Goal: Task Accomplishment & Management: Use online tool/utility

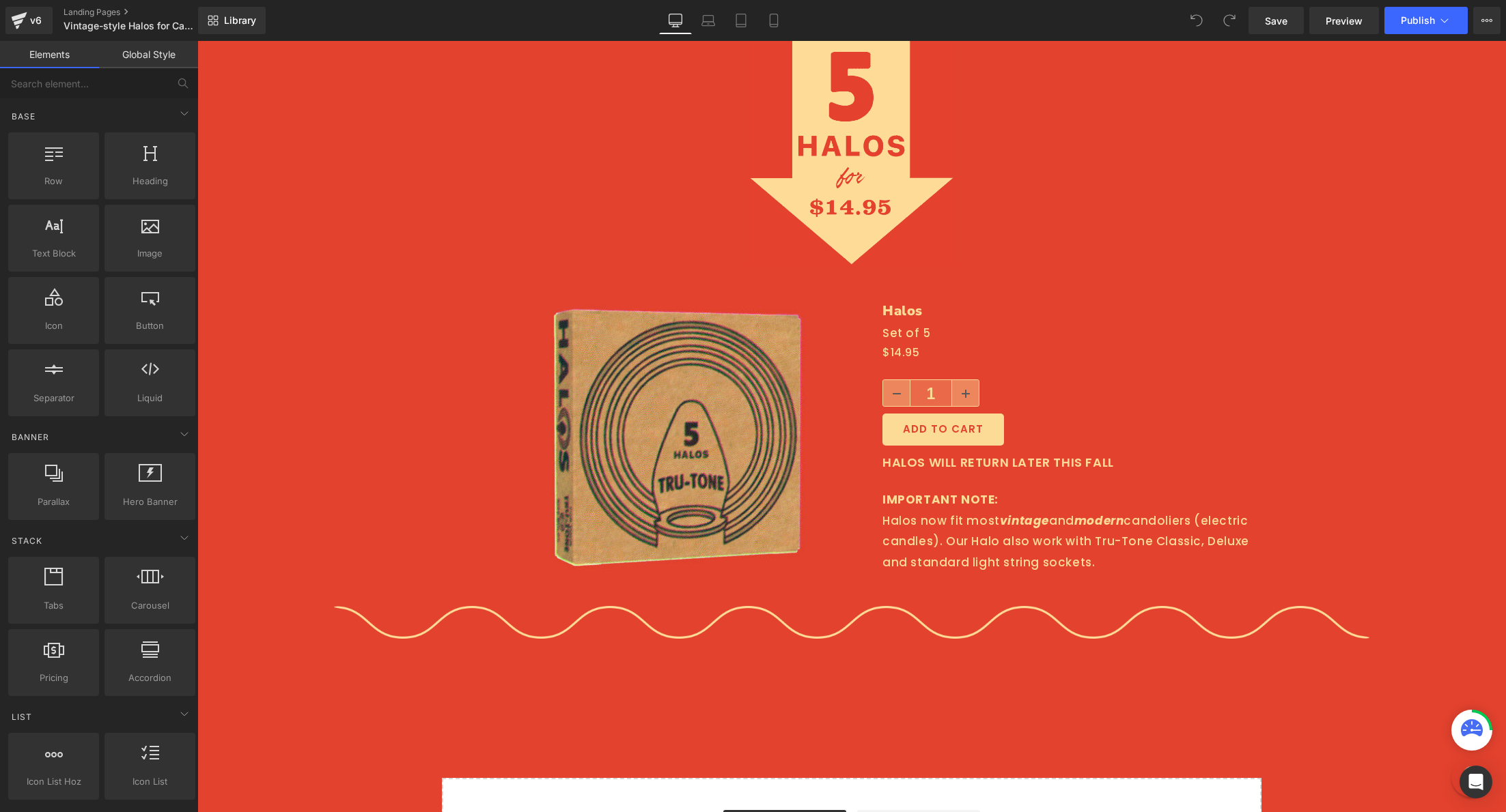
scroll to position [2562, 0]
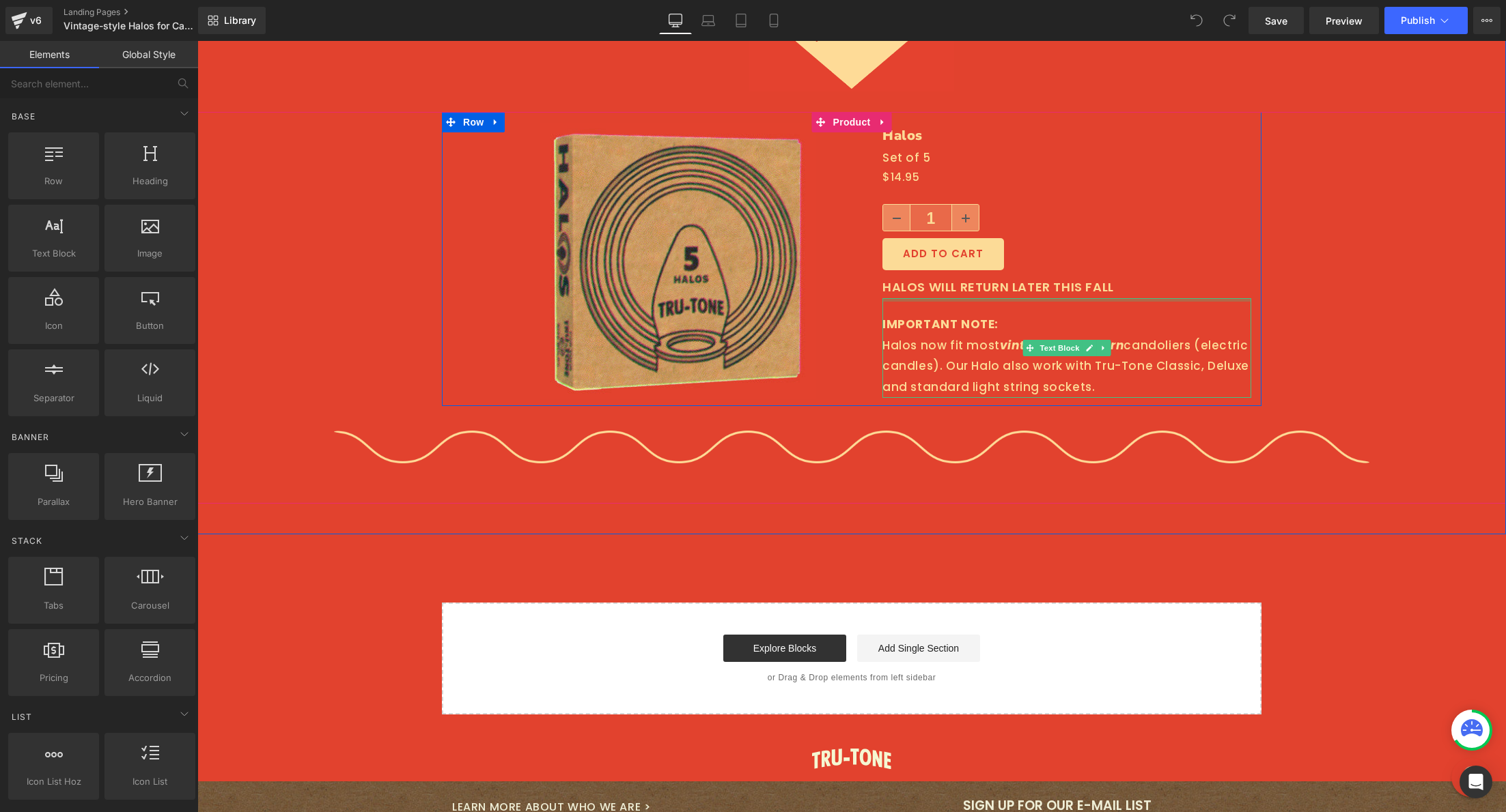
click at [1017, 291] on div "Halos (P) Title Set of 5 Text Block $0 $14.95 (P) Price 1 (P) Quantity ADD TO C…" at bounding box center [1067, 262] width 390 height 277
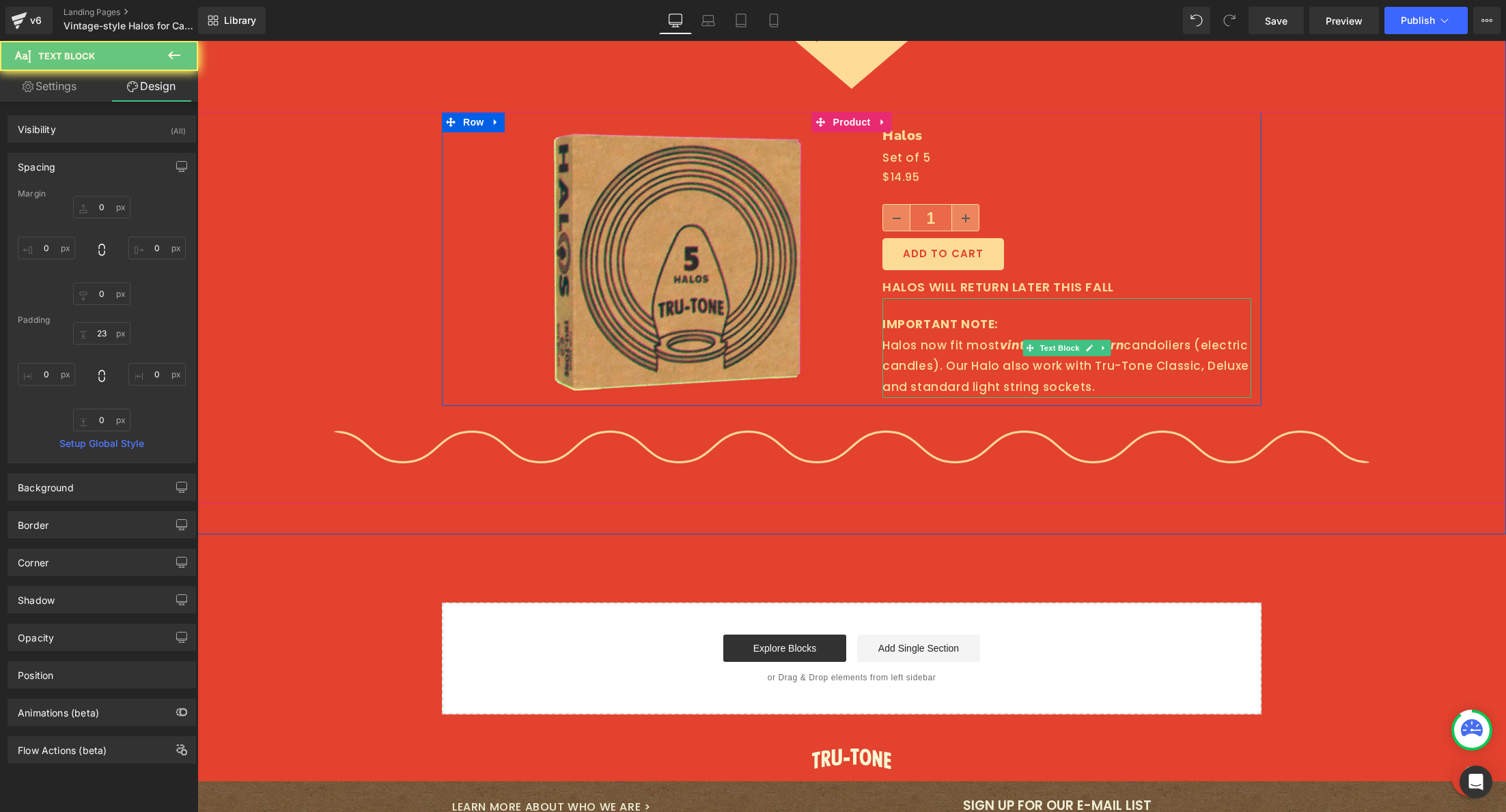
click at [1023, 283] on div "HALOS WILL RETURN LATER THIS FALL Text Block" at bounding box center [1067, 284] width 369 height 28
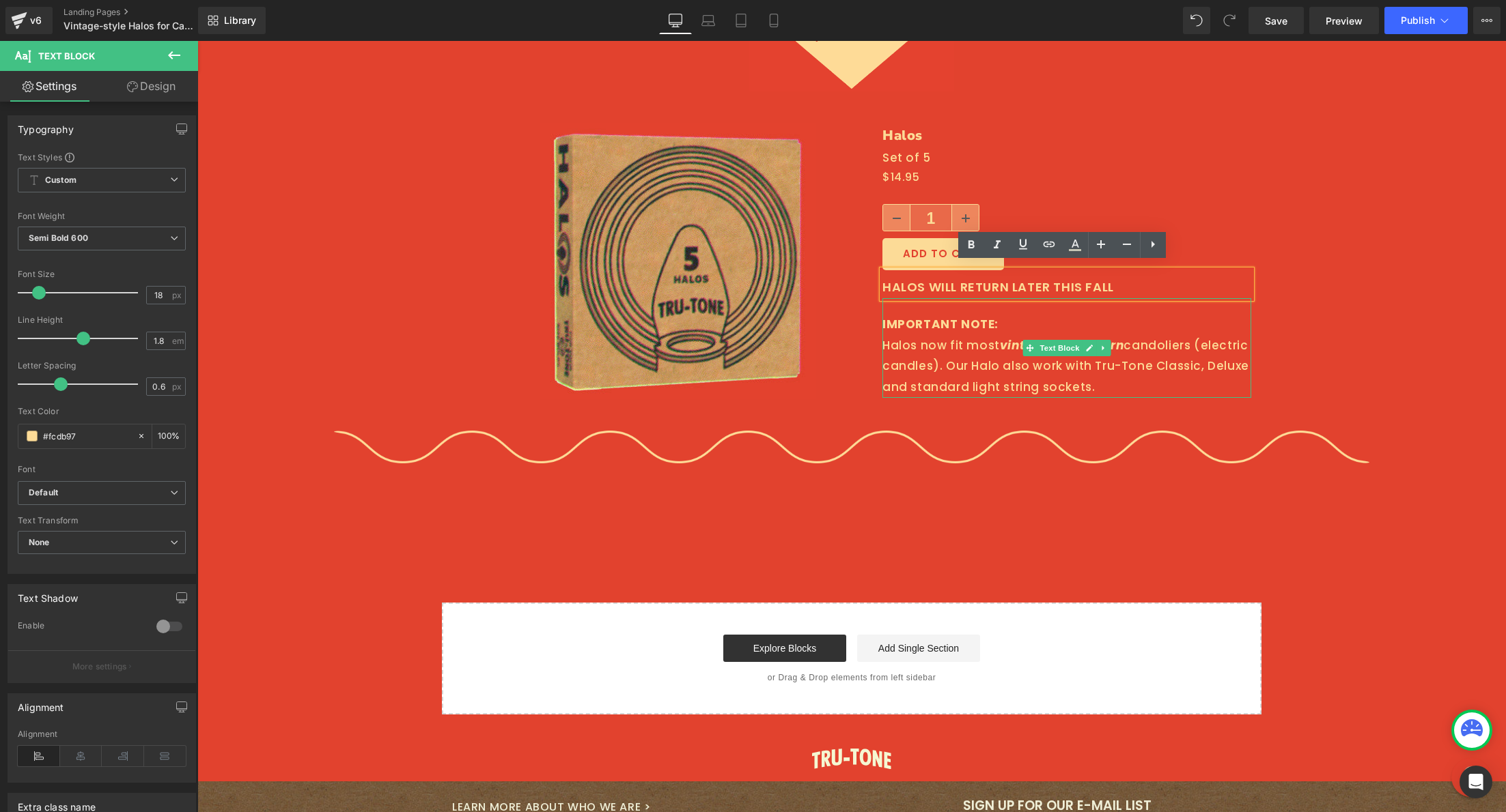
click at [1172, 204] on div "1" at bounding box center [1067, 221] width 369 height 34
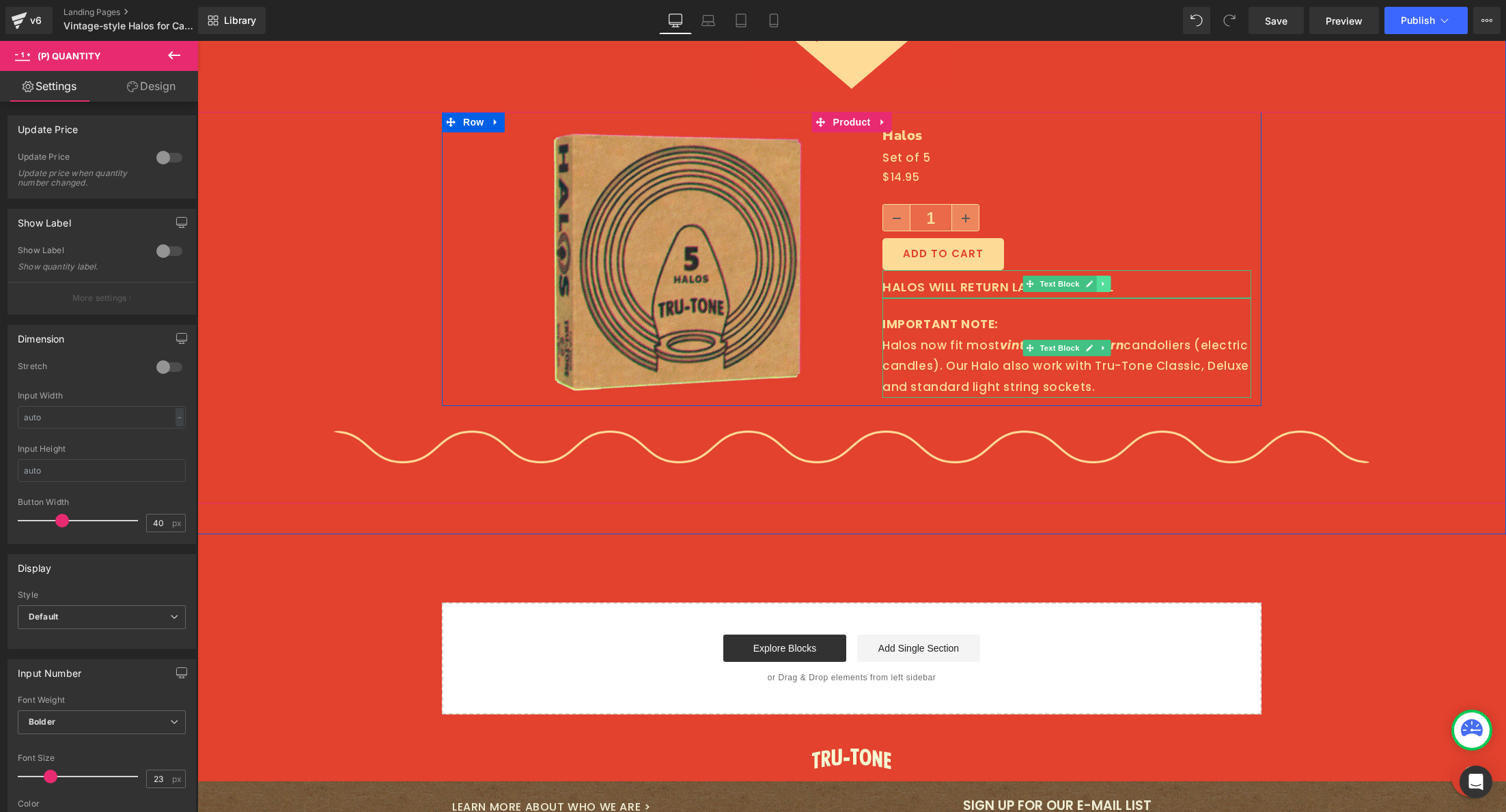
click at [1100, 280] on icon at bounding box center [1104, 284] width 8 height 8
click at [1107, 280] on icon at bounding box center [1111, 284] width 8 height 8
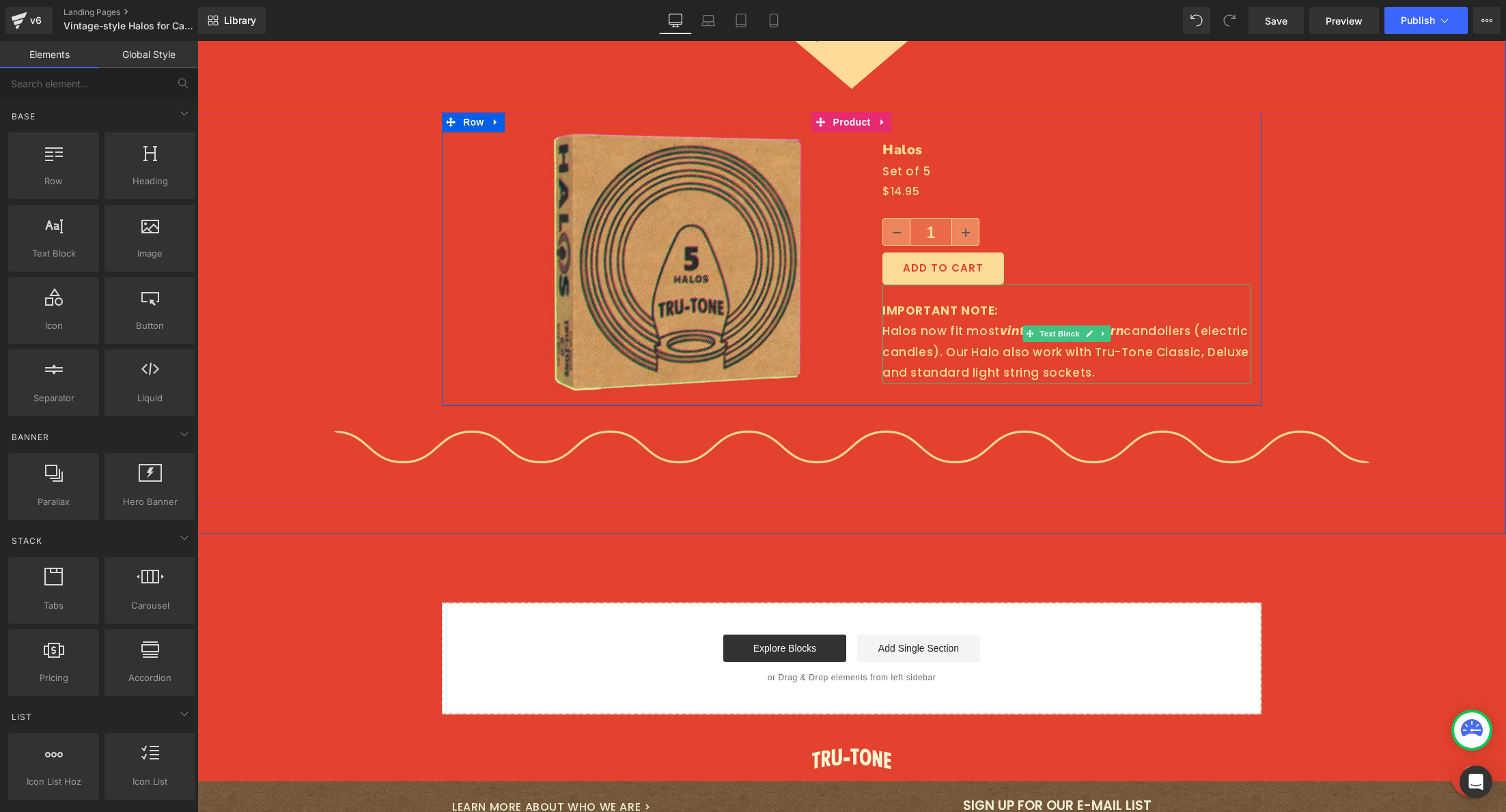
click at [1025, 301] on div "IMPORTANT NOTE: Halos now fit most vintage and modern candoliers (electric cand…" at bounding box center [1067, 334] width 369 height 99
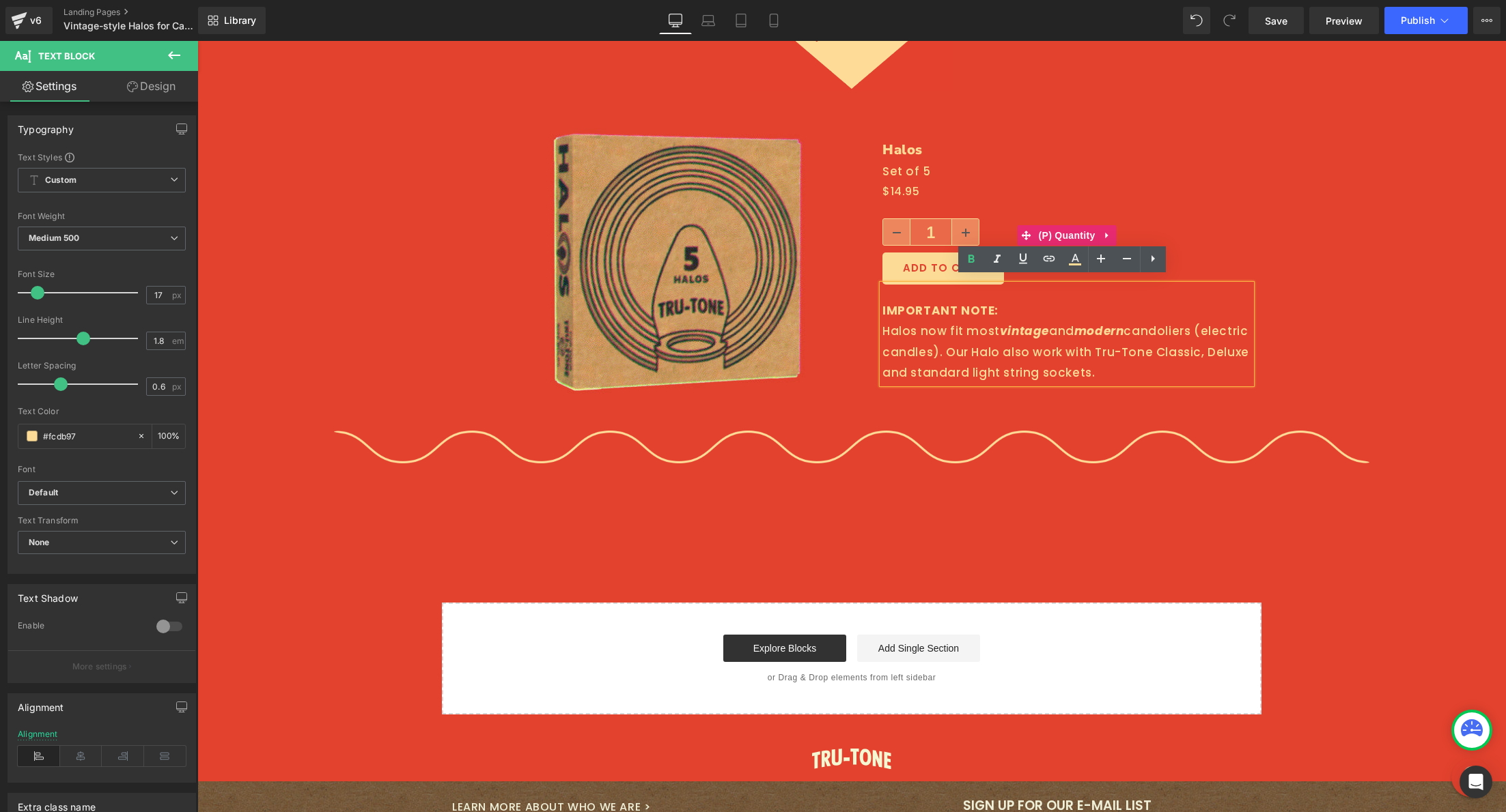
click at [1161, 218] on div "1" at bounding box center [1067, 235] width 369 height 34
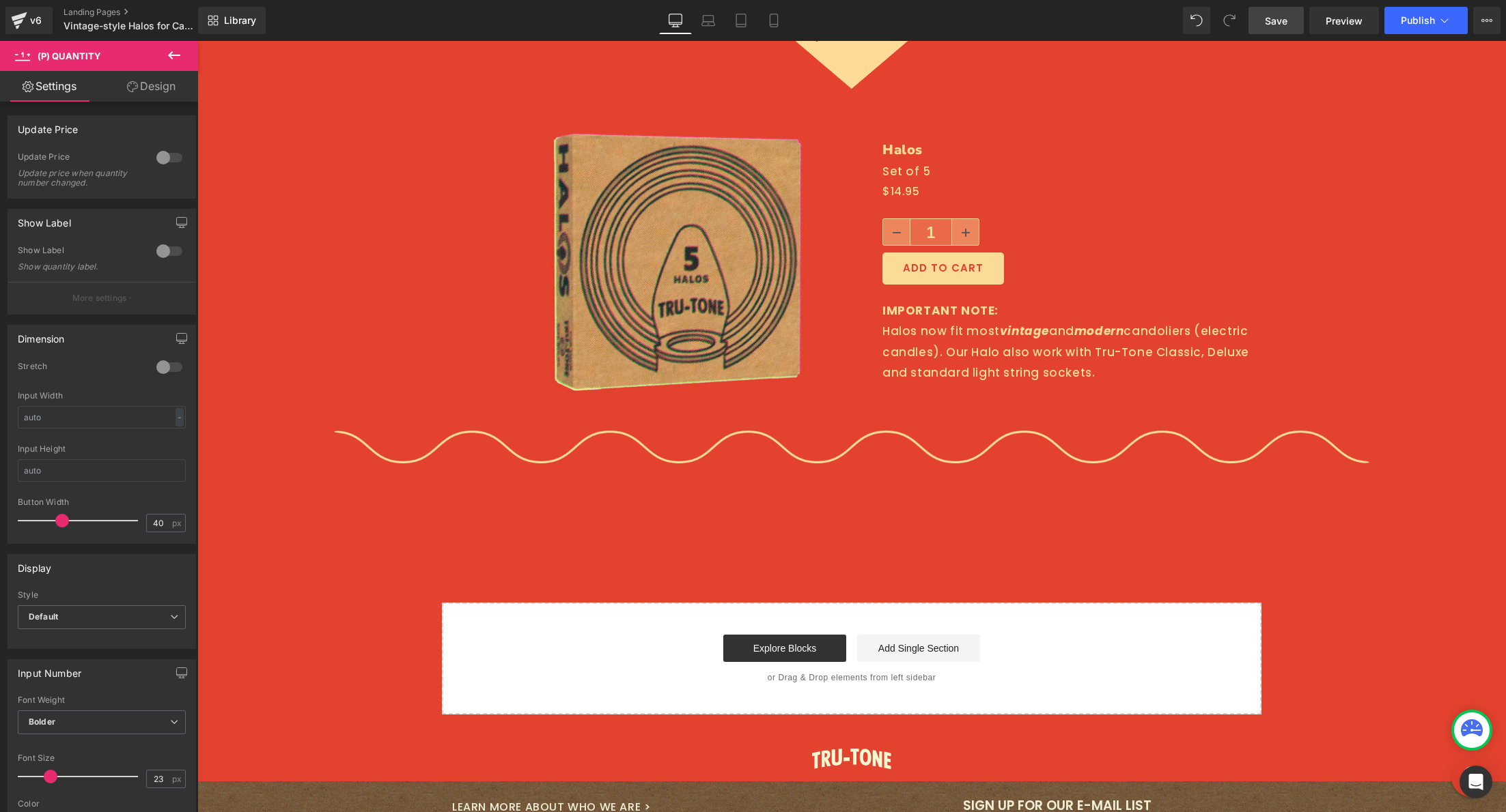
click at [1276, 25] on span "Save" at bounding box center [1276, 20] width 23 height 14
click at [1409, 17] on span "Publish" at bounding box center [1418, 20] width 34 height 11
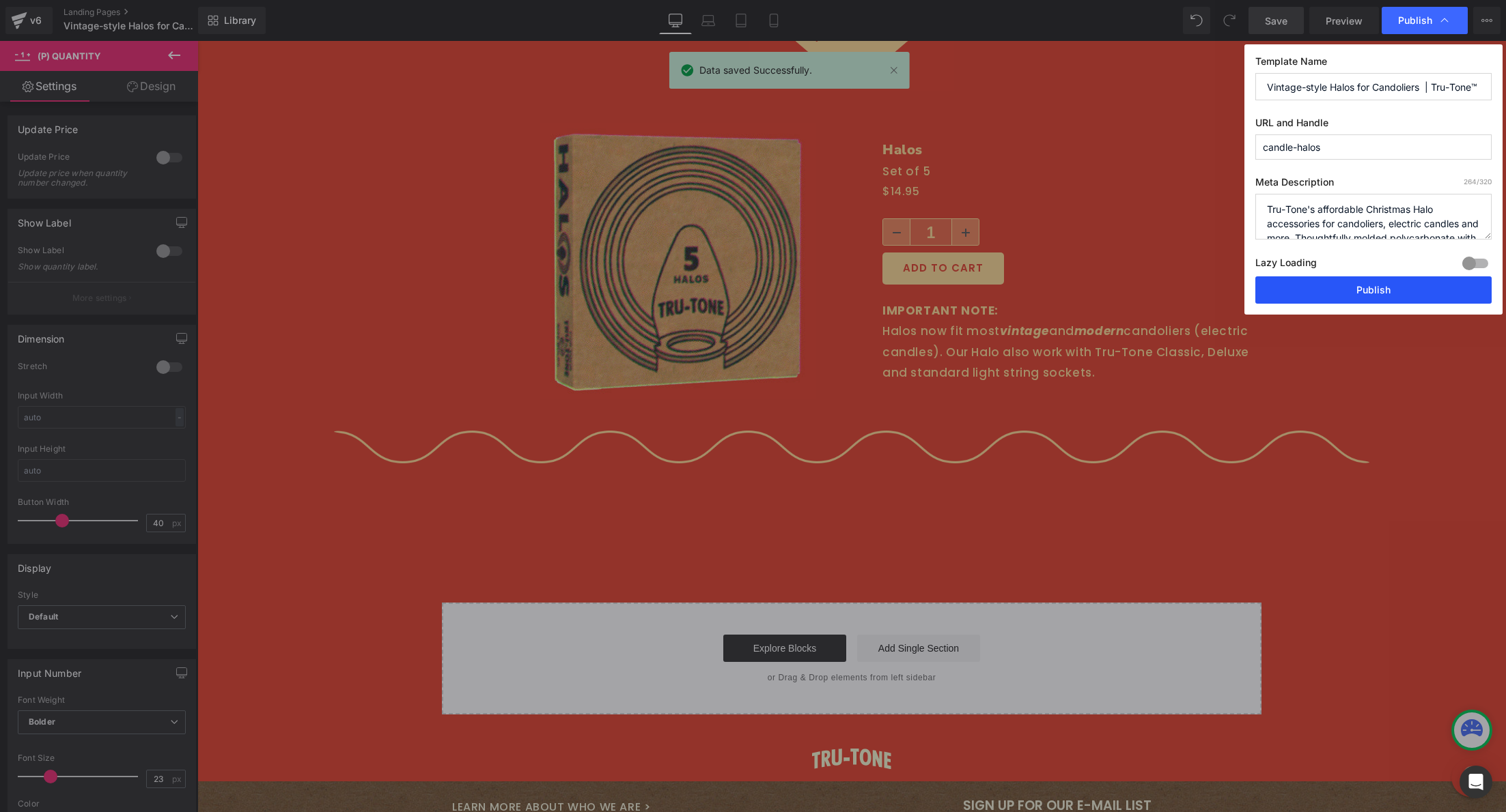
click at [1398, 290] on button "Publish" at bounding box center [1374, 290] width 236 height 27
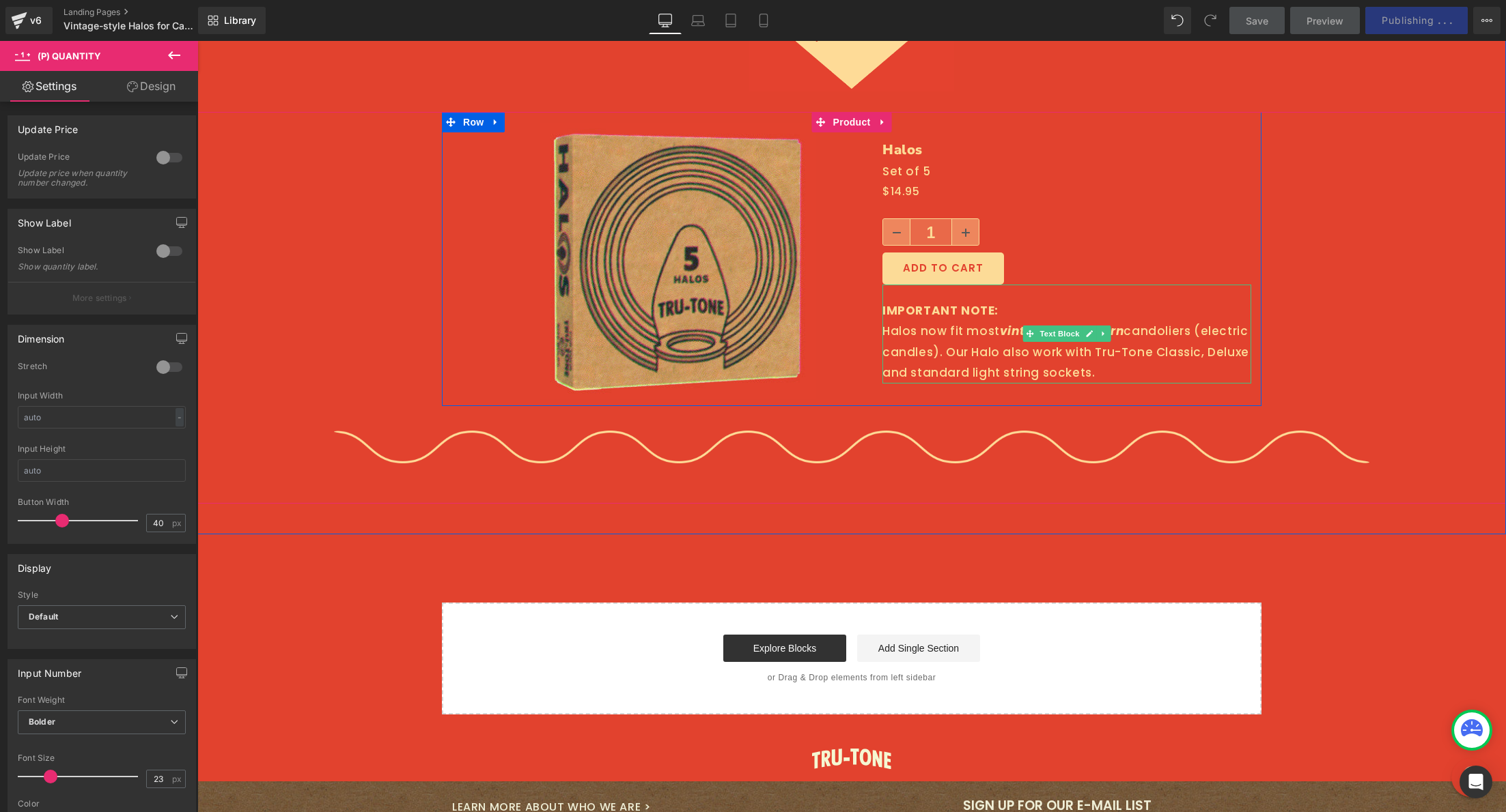
click at [971, 337] on div "IMPORTANT NOTE: Halos now fit most vintage and modern candoliers (electric cand…" at bounding box center [1067, 334] width 369 height 99
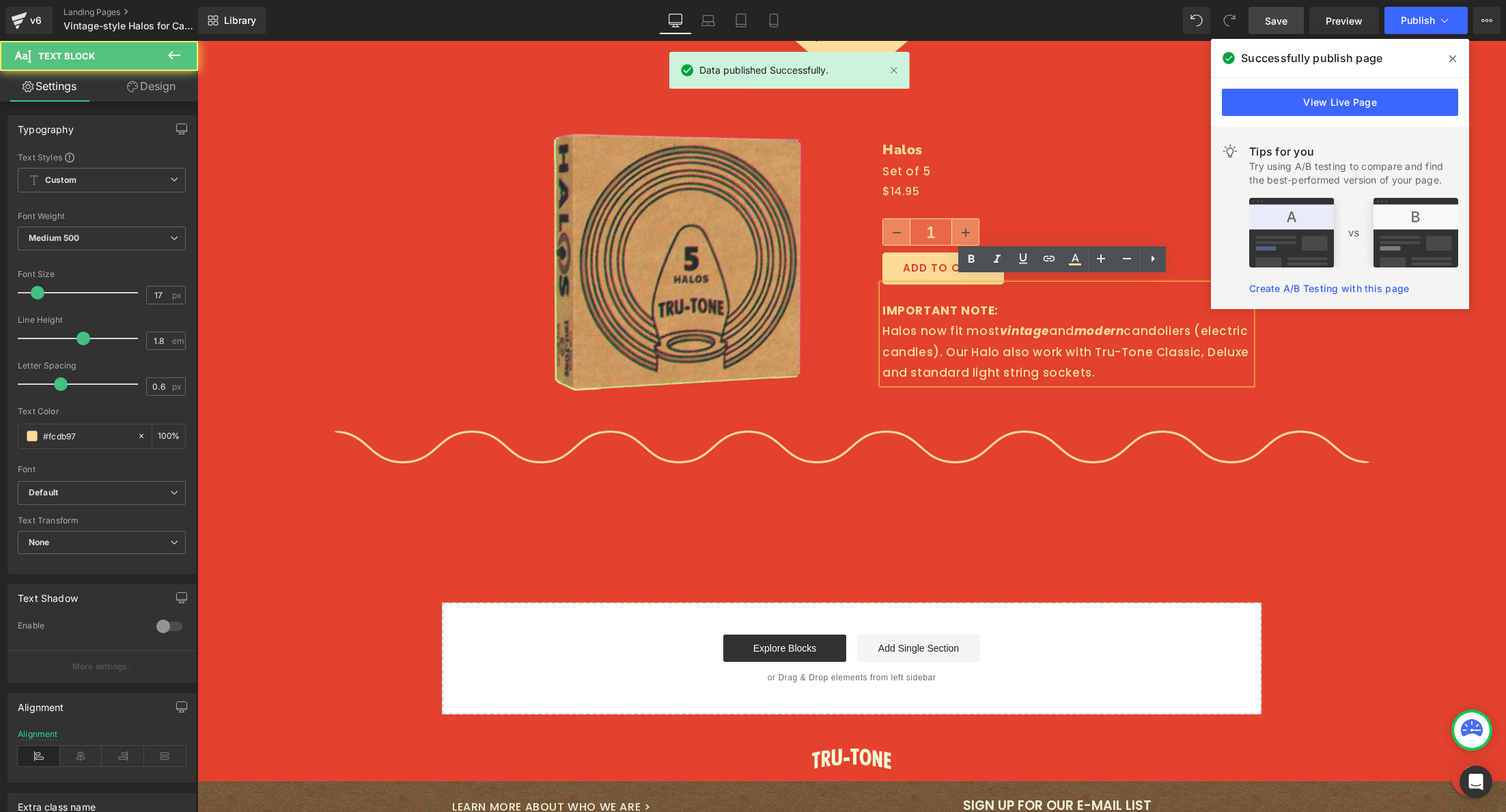
click at [1030, 342] on div "IMPORTANT NOTE: Halos now fit most vintage and modern candoliers (electric cand…" at bounding box center [1067, 334] width 369 height 99
click at [998, 342] on div "IMPORTANT NOTE: Halos now fit most vintage and modern candoliers (electric cand…" at bounding box center [1067, 334] width 369 height 99
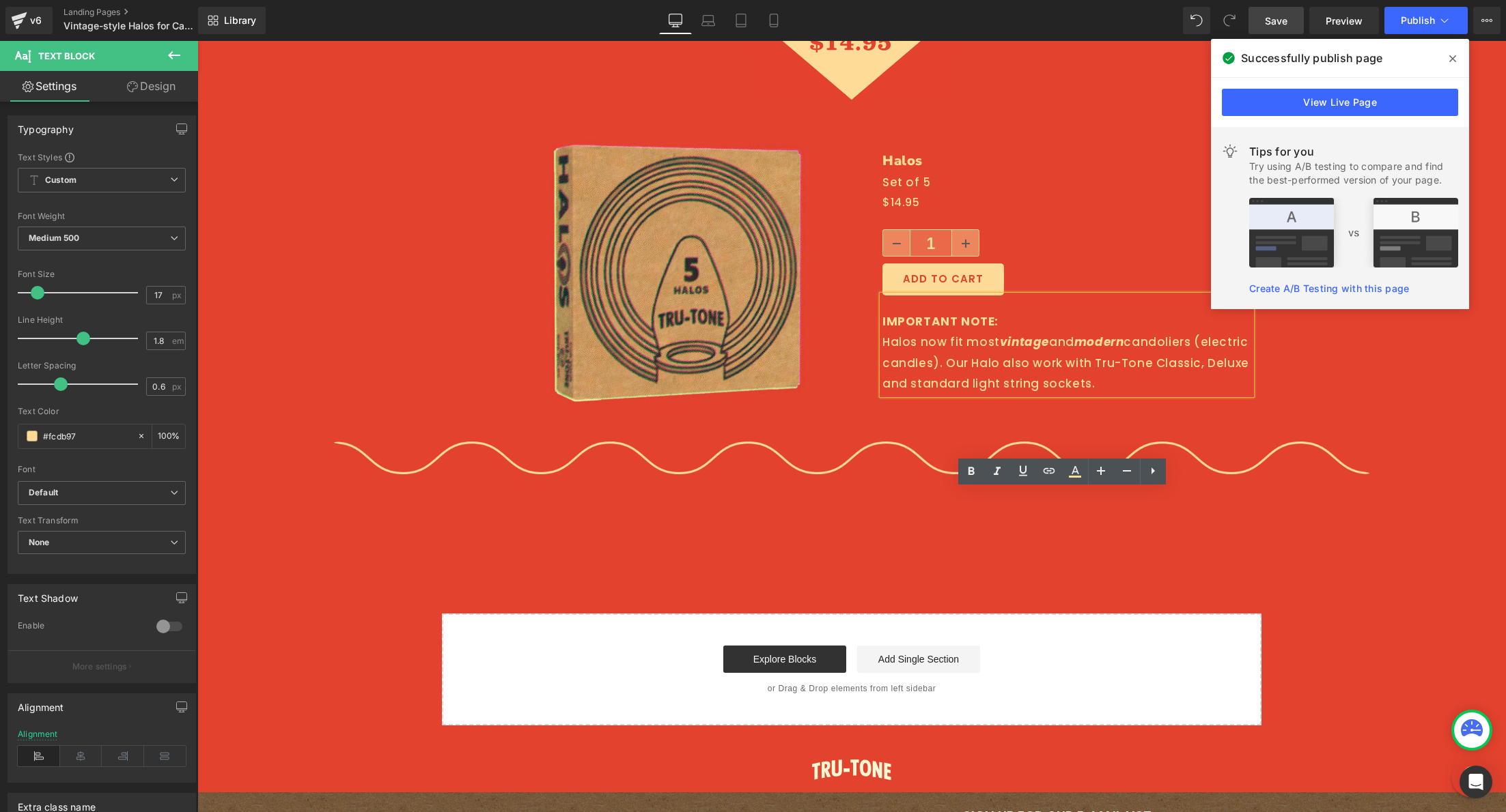
scroll to position [2669, 0]
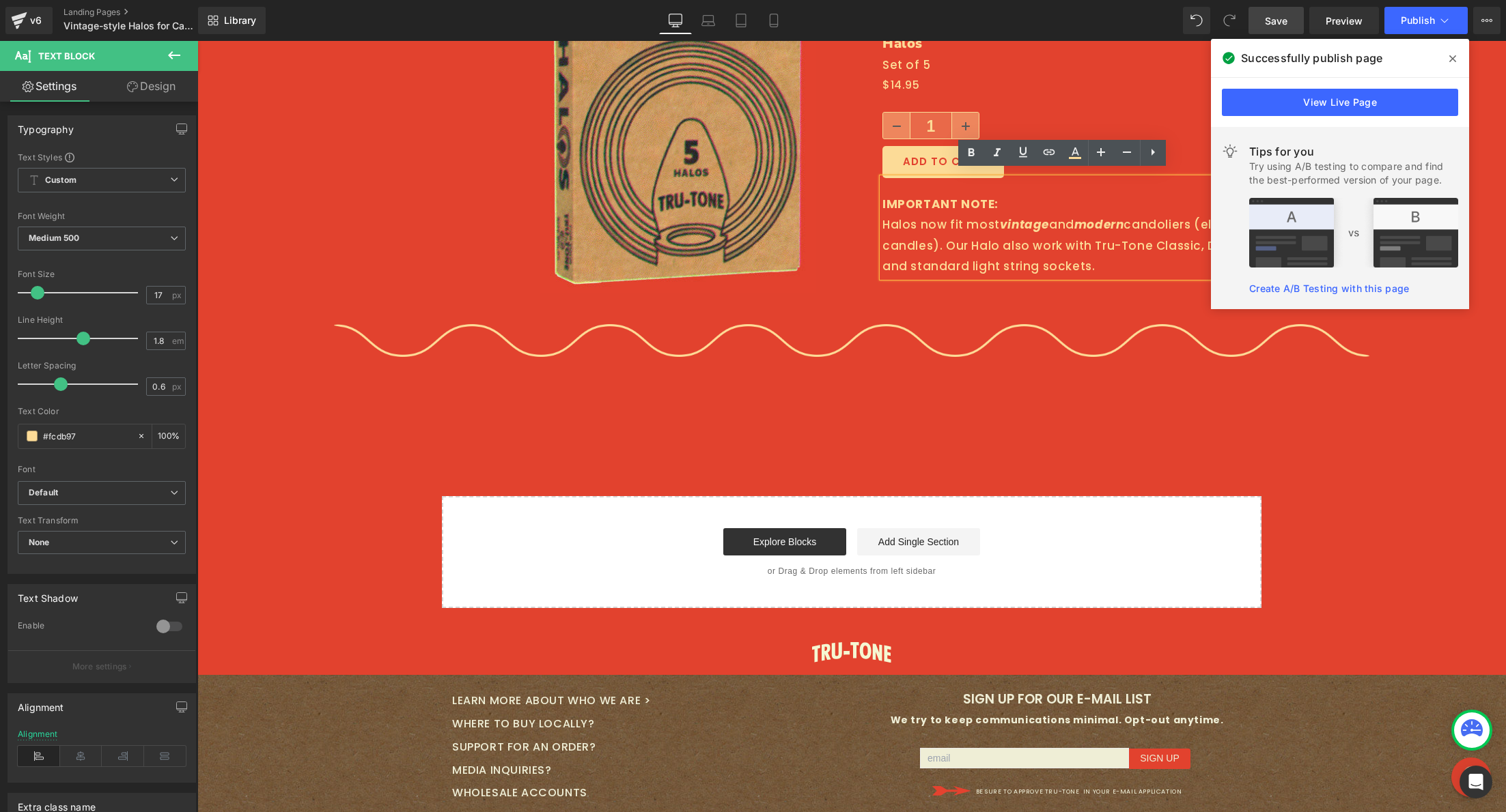
click at [973, 215] on div "IMPORTANT NOTE: Halos now fit most vintage and modern candoliers (electric cand…" at bounding box center [1067, 228] width 369 height 99
click at [942, 215] on div "IMPORTANT NOTE: Halos now fit most vintage and modern candoliers (electric cand…" at bounding box center [1067, 228] width 369 height 99
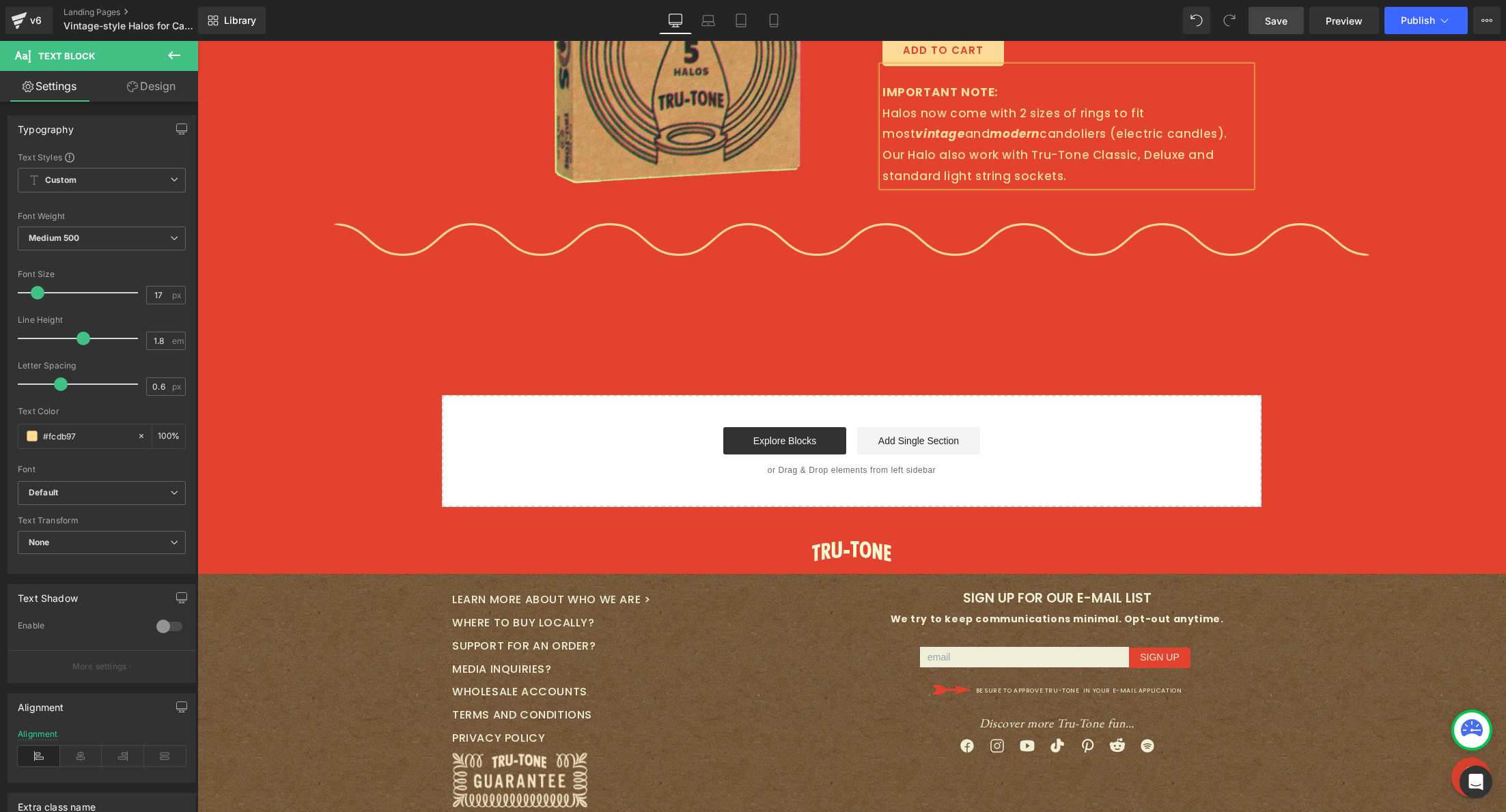
scroll to position [2580, 0]
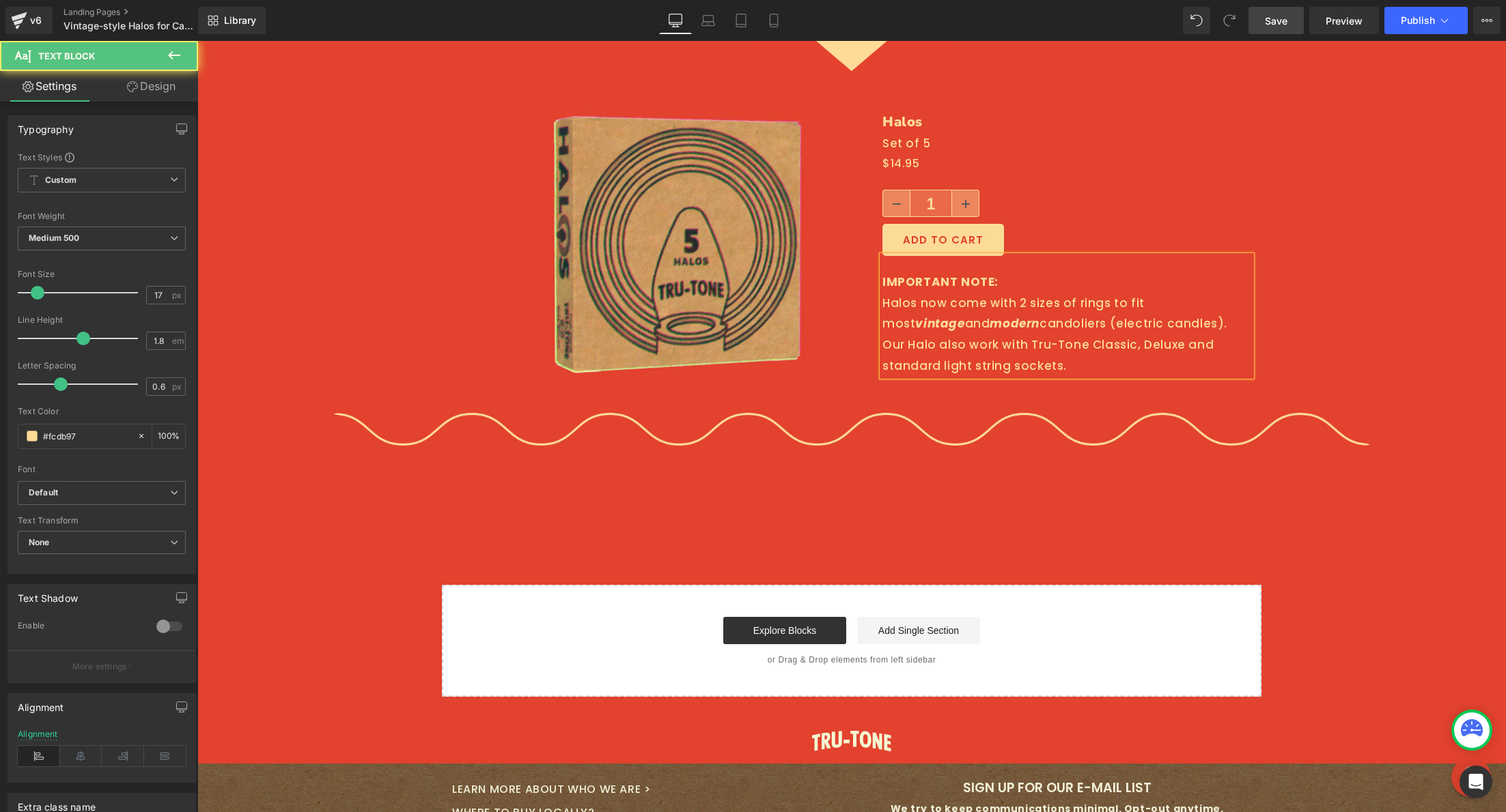
click at [1087, 297] on div "IMPORTANT NOTE: Halos now come with 2 sizes of rings to fit most vintage and mo…" at bounding box center [1067, 316] width 369 height 120
click at [1062, 293] on div "IMPORTANT NOTE: Halos now come with 2 sizes of rings to fit most vintage and mo…" at bounding box center [1067, 316] width 369 height 120
click at [1093, 280] on div "IMPORTANT NOTE: Halos now come with 2 sizes of rings to fit most vintage and mo…" at bounding box center [1067, 316] width 369 height 120
click at [1101, 294] on div "IMPORTANT NOTE: Halos now come with 2 sizes of rings to fit most vintage and mo…" at bounding box center [1067, 316] width 369 height 120
click at [1115, 295] on div "IMPORTANT NOTE: Halos now come with 2 sizes of rings to fit most vintage and mo…" at bounding box center [1067, 316] width 369 height 120
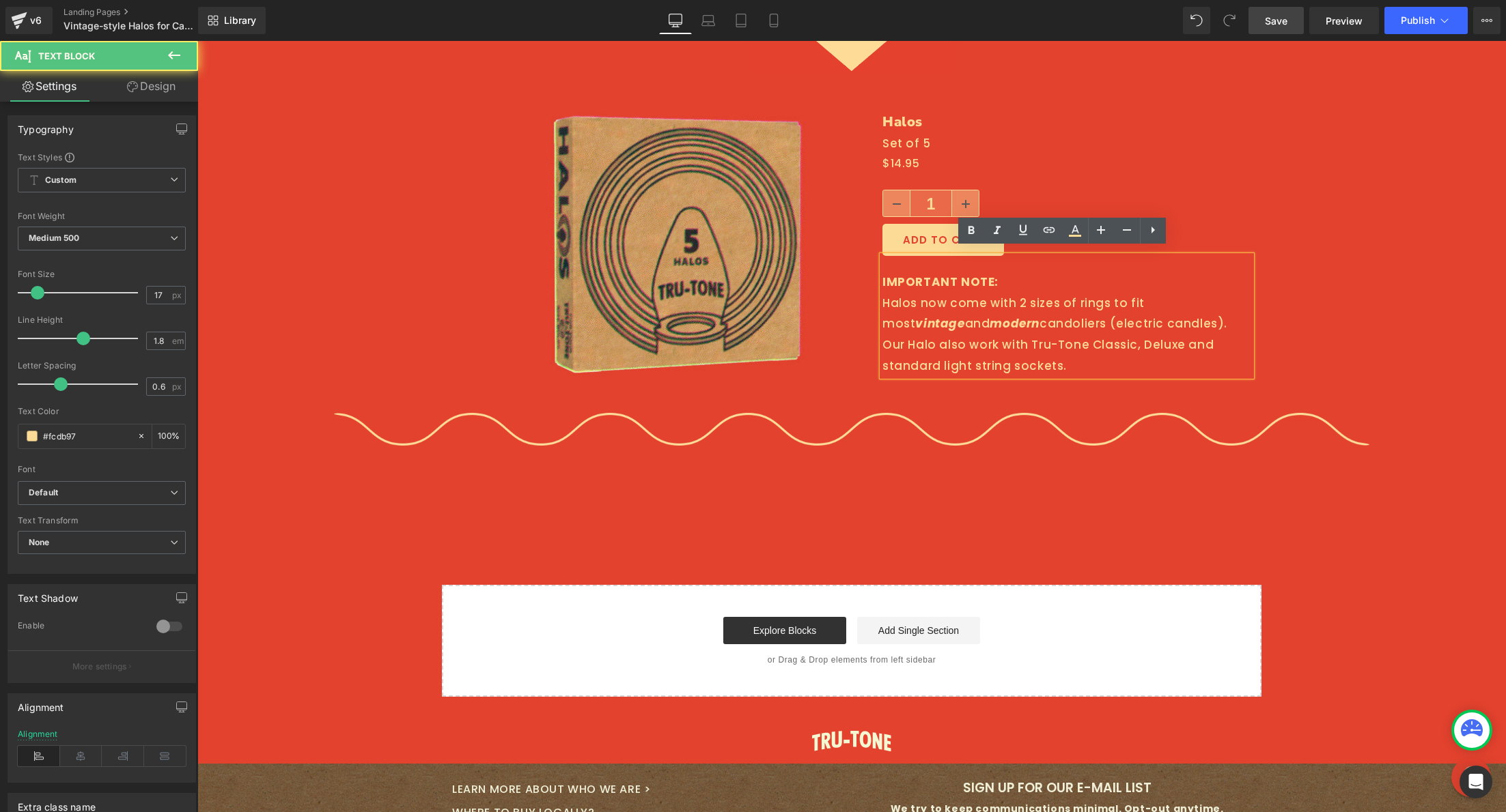
click at [1142, 293] on div "IMPORTANT NOTE: Halos now come with 2 sizes of rings to fit most vintage and mo…" at bounding box center [1067, 316] width 369 height 120
drag, startPoint x: 1071, startPoint y: 296, endPoint x: 1100, endPoint y: 294, distance: 29.1
click at [1099, 294] on div "IMPORTANT NOTE: Halos now come with 2 sizes of rings to fit most vintage and mo…" at bounding box center [1067, 316] width 369 height 120
click at [1107, 291] on div "IMPORTANT NOTE: Halos now come with 2 sizes of rings to fit most vintage and mo…" at bounding box center [1067, 316] width 369 height 120
drag, startPoint x: 1073, startPoint y: 296, endPoint x: 1101, endPoint y: 295, distance: 28.0
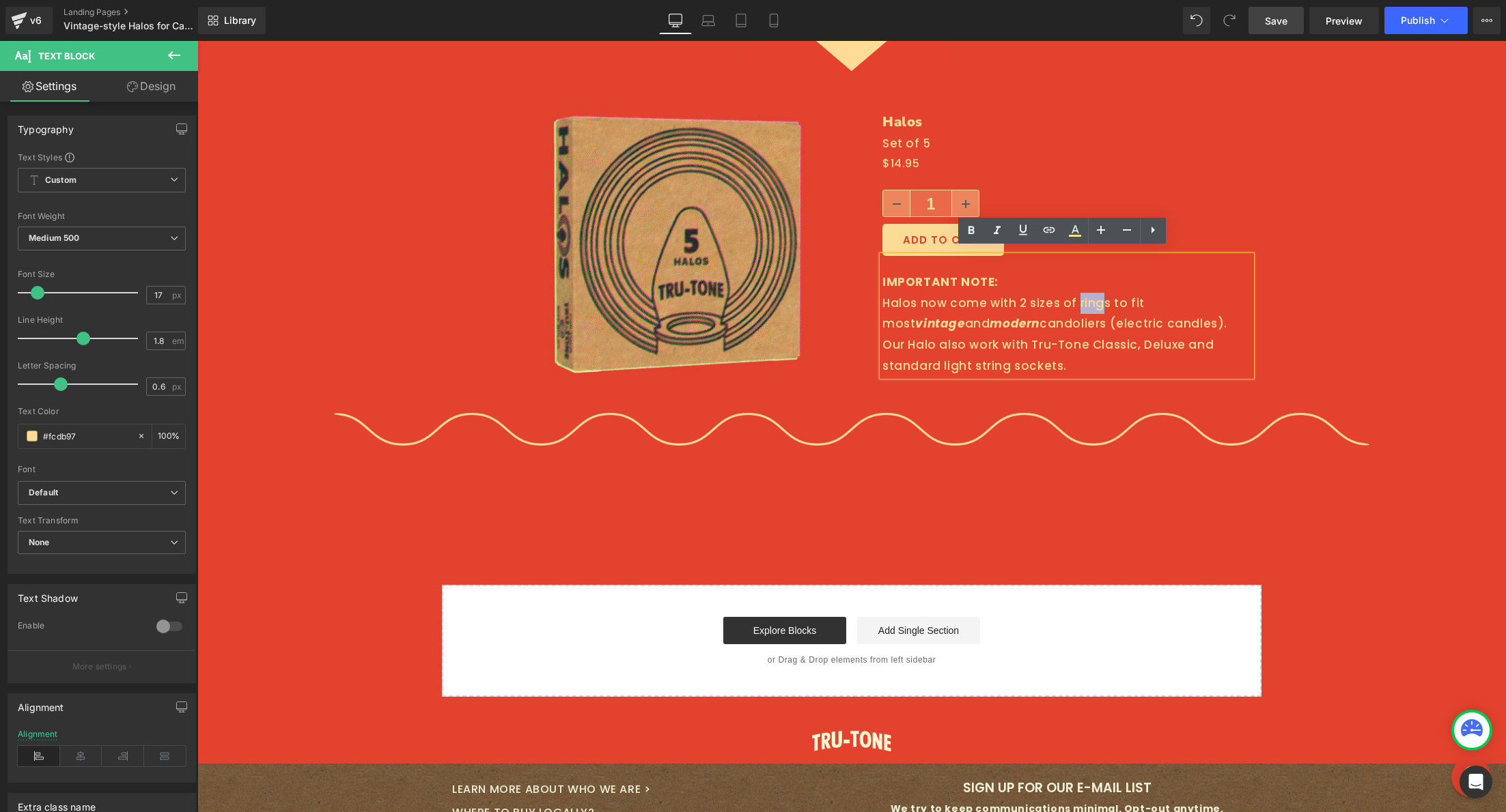
click at [1099, 295] on div "IMPORTANT NOTE: Halos now come with 2 sizes of rings to fit most vintage and mo…" at bounding box center [1067, 316] width 369 height 120
click at [1099, 294] on div "IMPORTANT NOTE: Halos now come with 2 sizes of rings to fit most vintage and mo…" at bounding box center [1067, 316] width 369 height 120
click at [1072, 296] on div "IMPORTANT NOTE: Halos now come with 2 sizes of rings to fit most vintage and mo…" at bounding box center [1067, 316] width 369 height 120
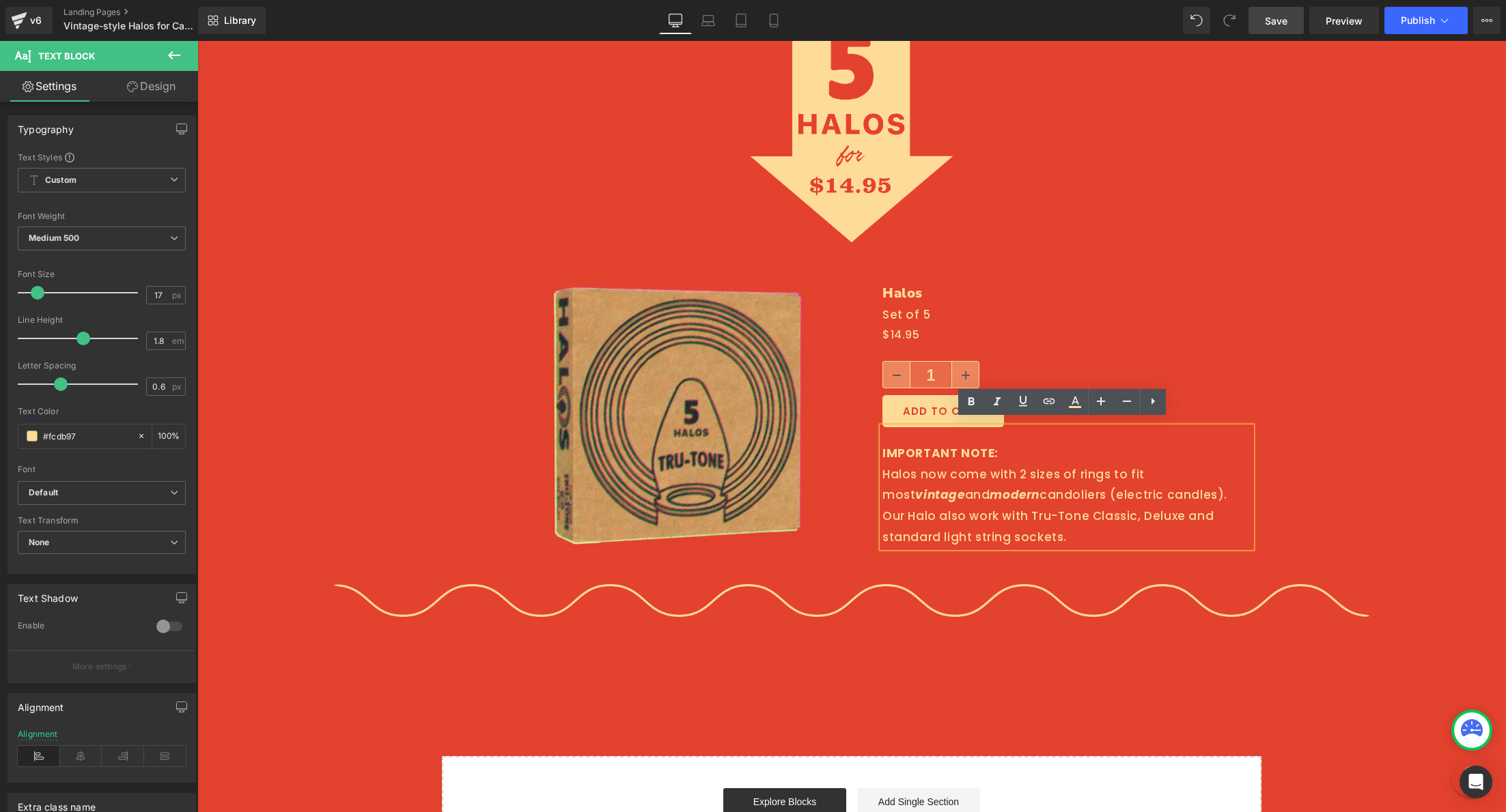
scroll to position [2555, 0]
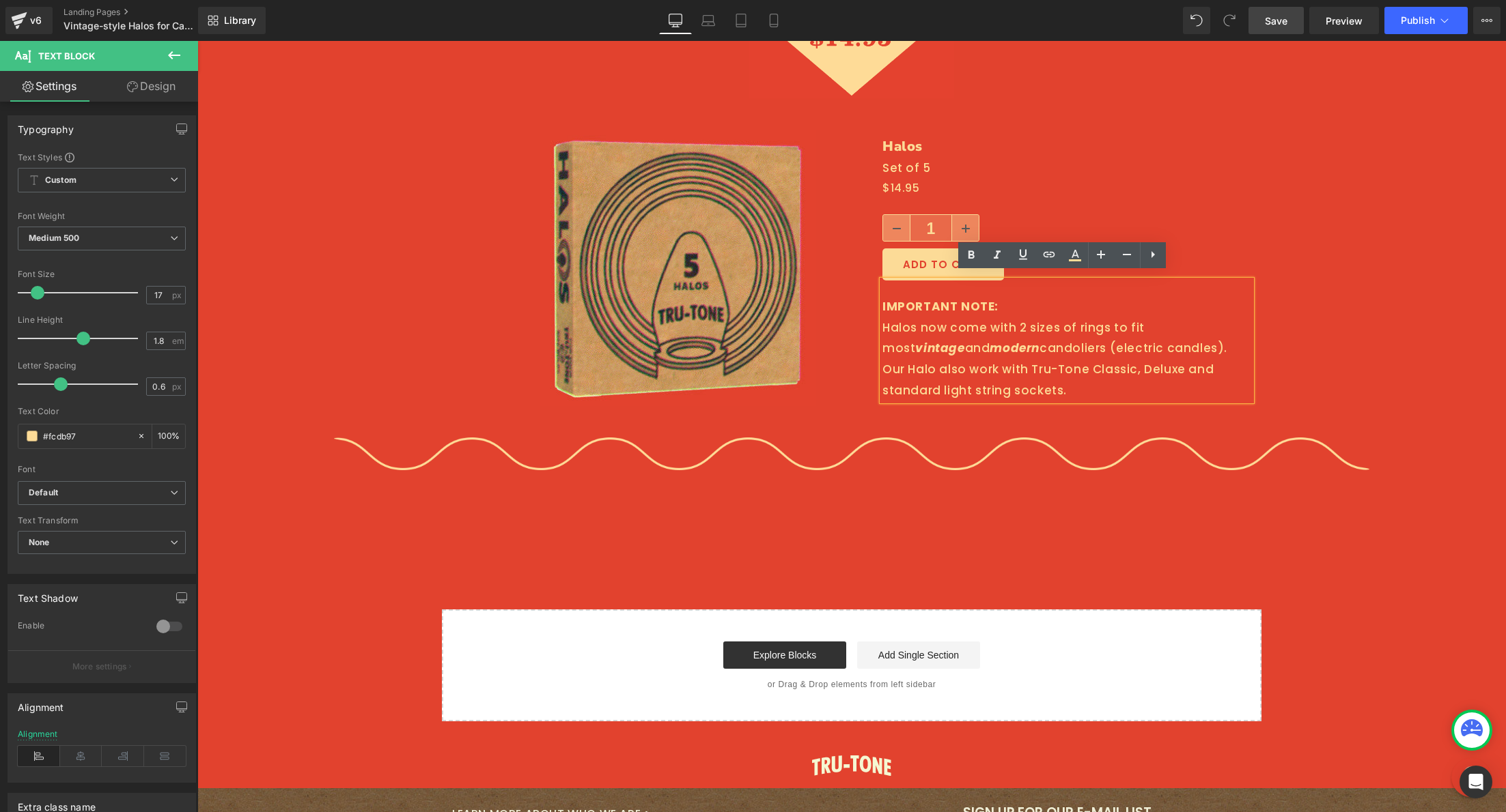
click at [1136, 326] on div "IMPORTANT NOTE: Halos now come with 2 sizes of rings to fit most vintage and mo…" at bounding box center [1067, 340] width 369 height 120
drag, startPoint x: 1276, startPoint y: 26, endPoint x: 1315, endPoint y: 26, distance: 39.0
click at [1276, 26] on span "Save" at bounding box center [1276, 20] width 23 height 14
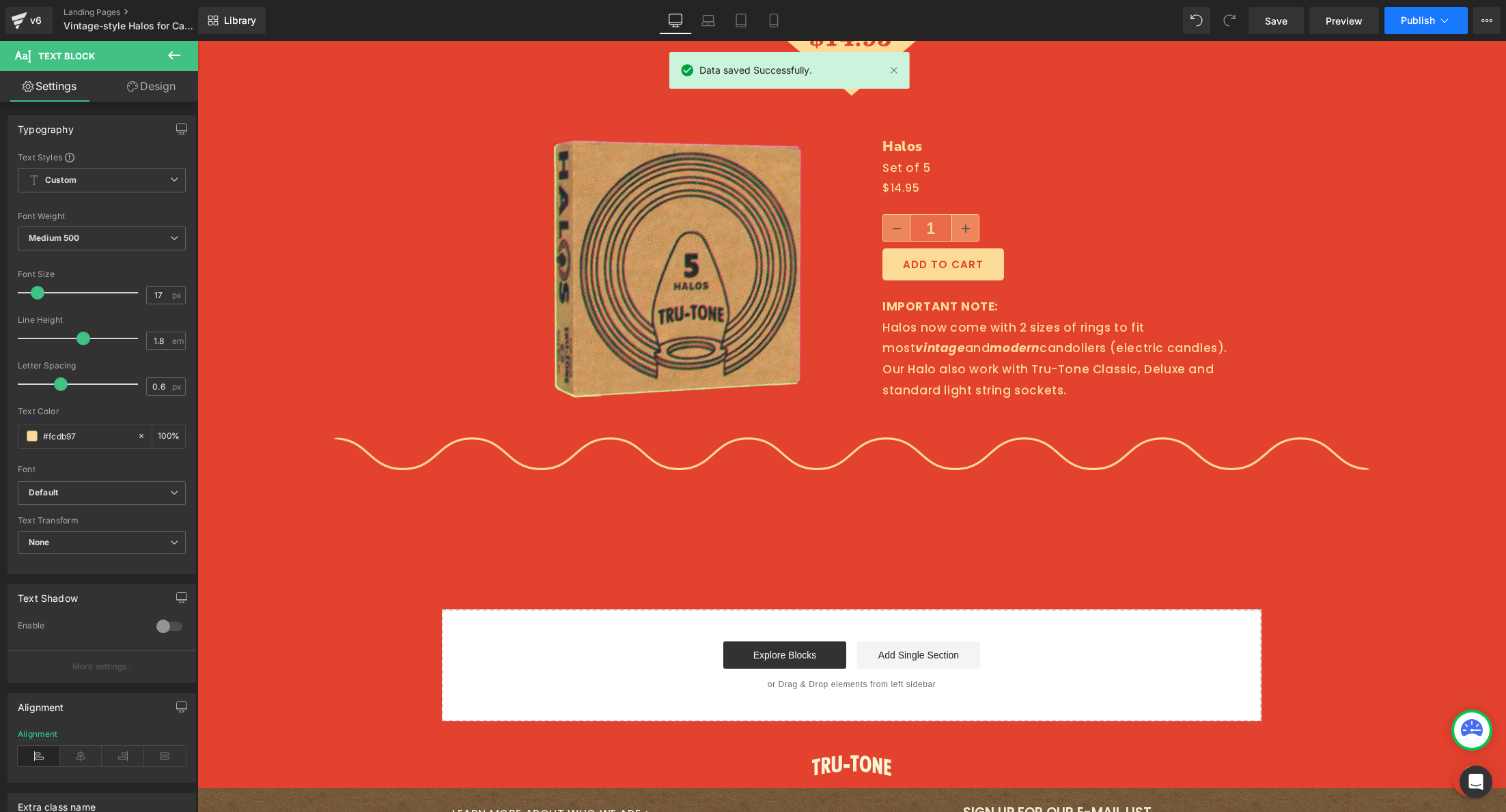
click at [1417, 23] on span "Publish" at bounding box center [1418, 20] width 34 height 11
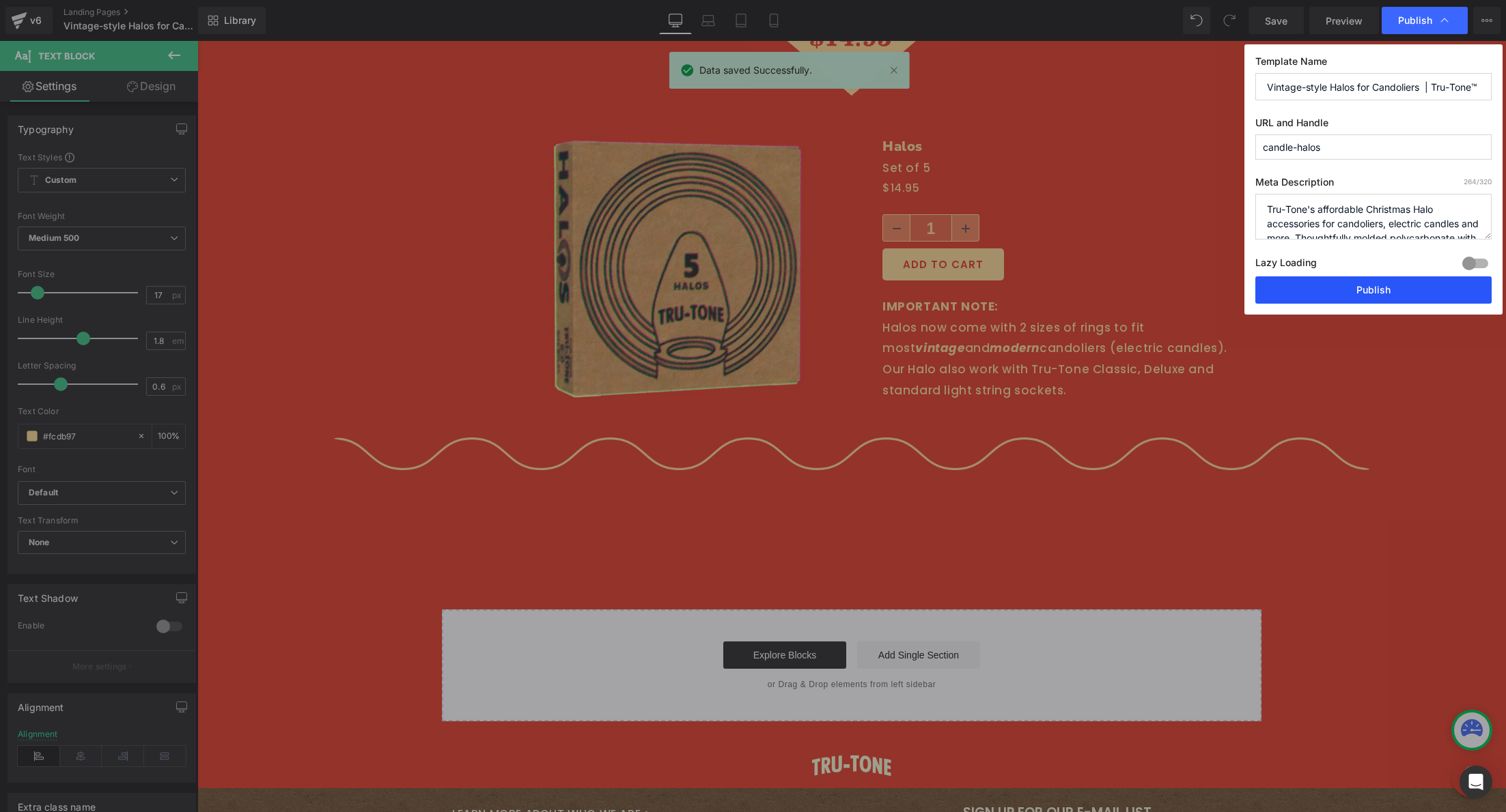
click at [1400, 290] on button "Publish" at bounding box center [1374, 290] width 236 height 27
